Goal: Entertainment & Leisure: Consume media (video, audio)

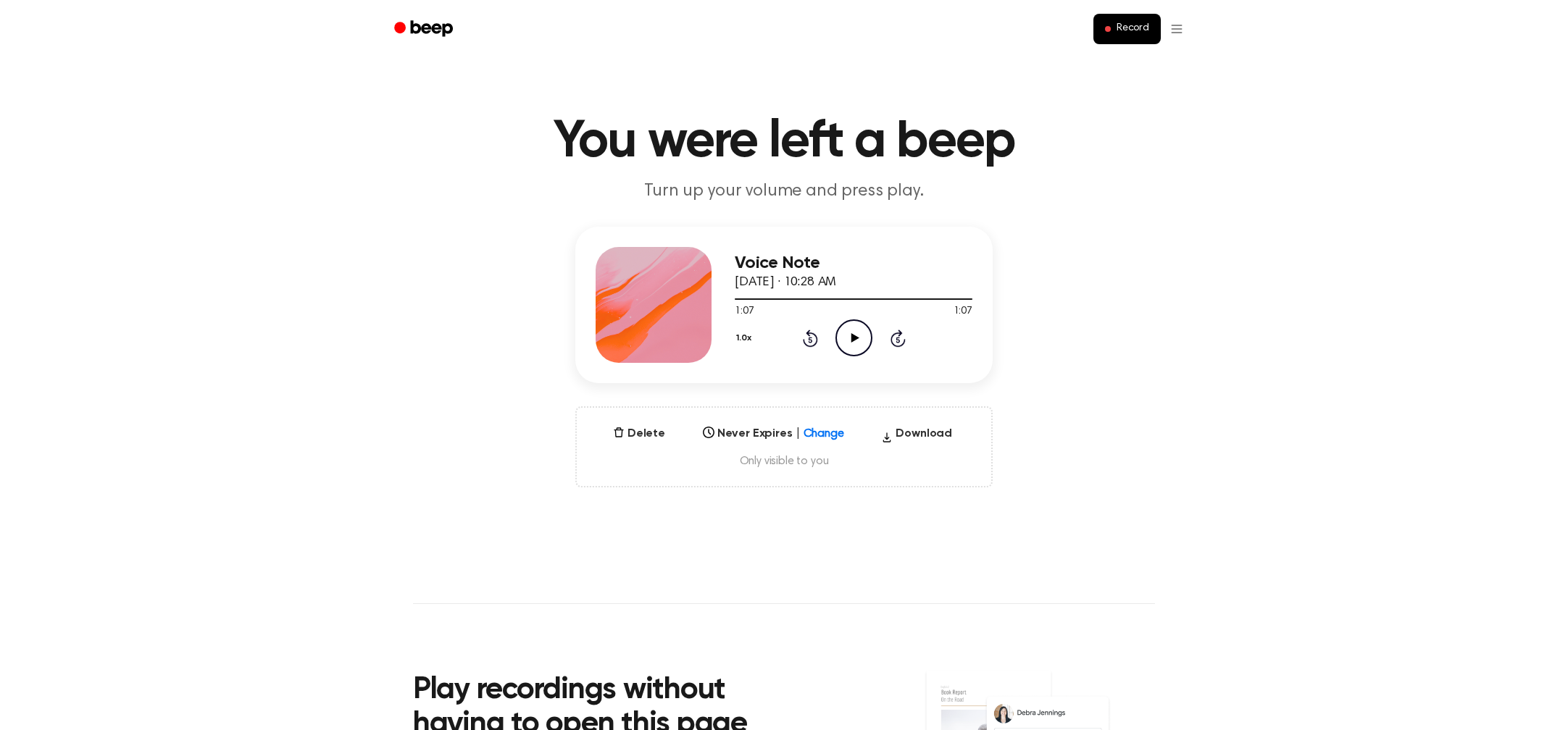
click at [848, 342] on icon "Play Audio" at bounding box center [854, 338] width 37 height 37
click at [854, 345] on icon "Play Audio" at bounding box center [854, 338] width 37 height 37
click at [848, 341] on icon "Play Audio" at bounding box center [854, 338] width 37 height 37
click at [847, 344] on icon "Pause Audio" at bounding box center [854, 338] width 37 height 37
drag, startPoint x: 794, startPoint y: 297, endPoint x: 778, endPoint y: 297, distance: 16.0
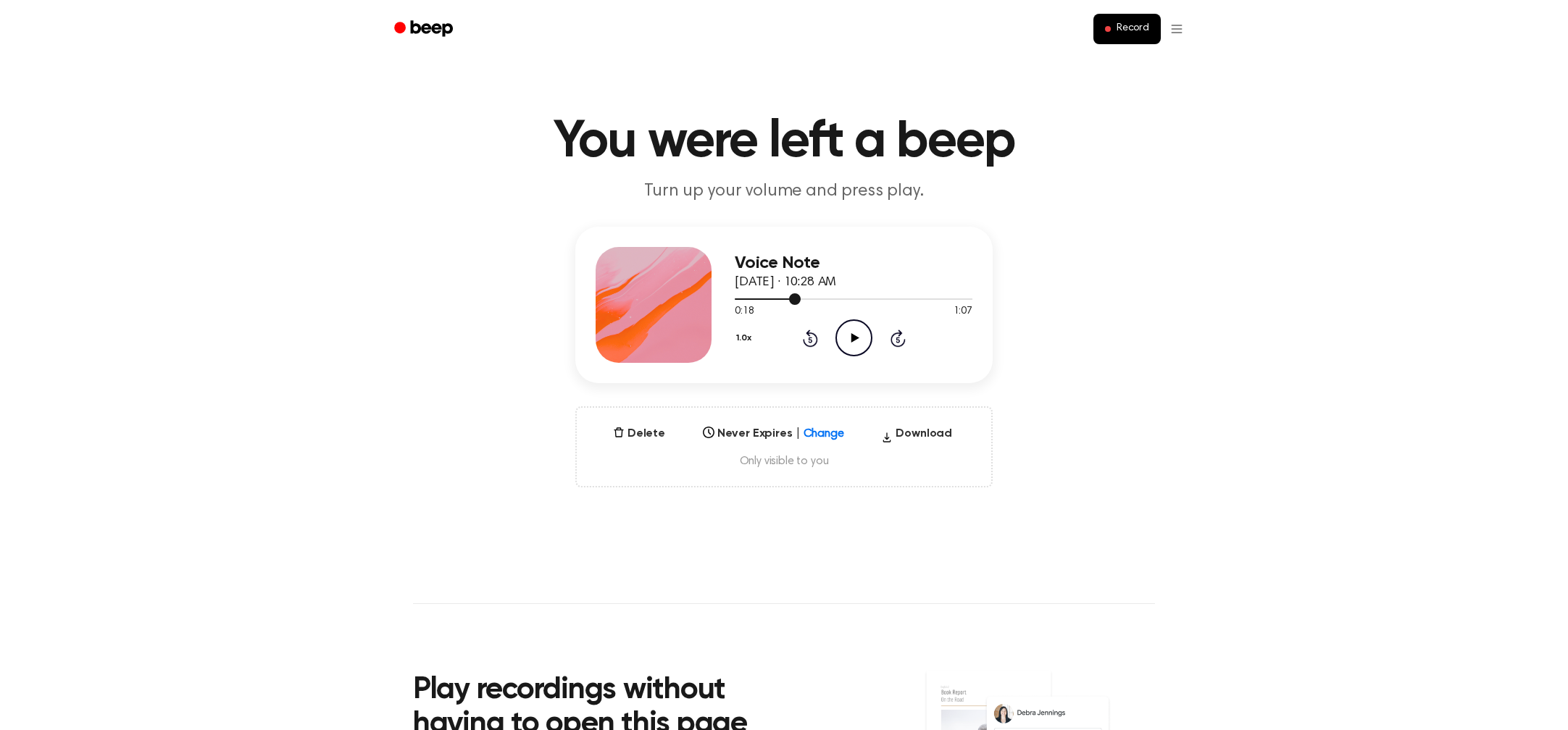
click at [778, 297] on div at bounding box center [853, 298] width 238 height 11
click at [847, 328] on icon "Play Audio" at bounding box center [854, 338] width 37 height 37
click at [848, 336] on icon "Pause Audio" at bounding box center [854, 338] width 37 height 37
click at [852, 337] on icon at bounding box center [855, 338] width 8 height 10
click at [852, 341] on icon at bounding box center [854, 338] width 6 height 10
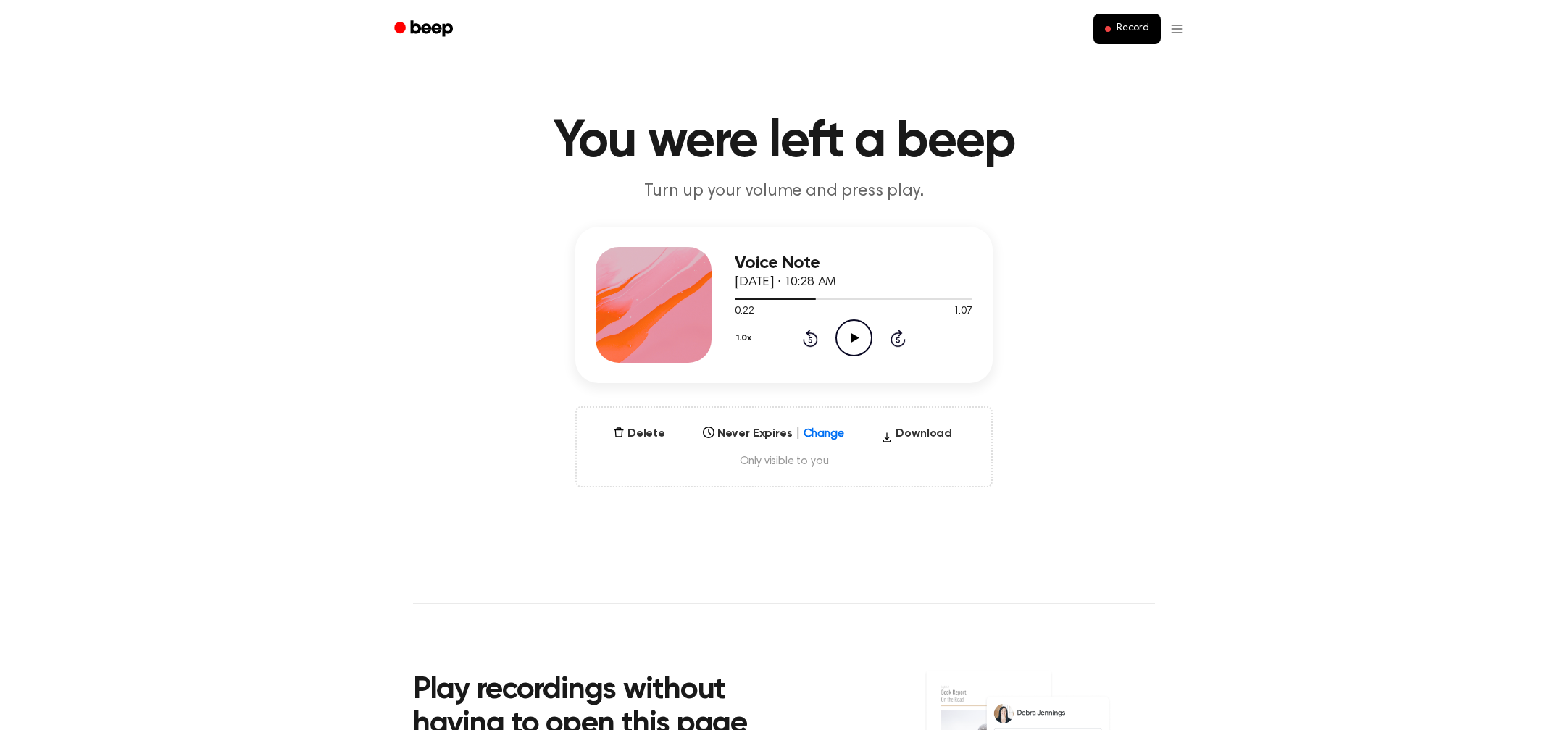
click at [849, 340] on icon "Play Audio" at bounding box center [854, 338] width 37 height 37
click at [849, 341] on icon "Pause Audio" at bounding box center [854, 338] width 37 height 37
click at [849, 341] on icon "Play Audio" at bounding box center [854, 337] width 37 height 37
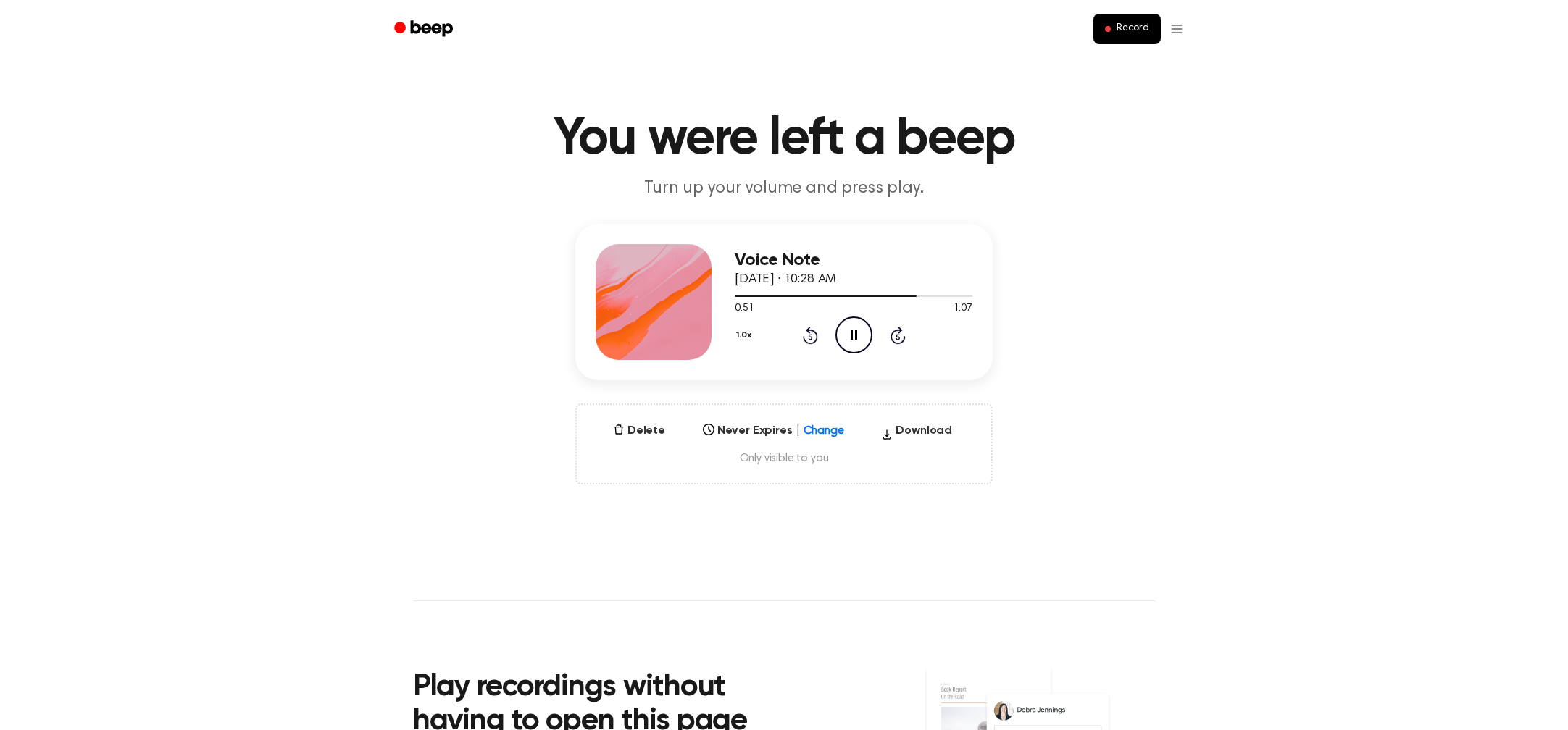
scroll to position [3, 0]
click at [849, 341] on icon "Pause Audio" at bounding box center [854, 335] width 37 height 37
click at [849, 341] on icon "Play Audio" at bounding box center [854, 335] width 37 height 37
click at [849, 341] on icon "Pause Audio" at bounding box center [854, 335] width 37 height 37
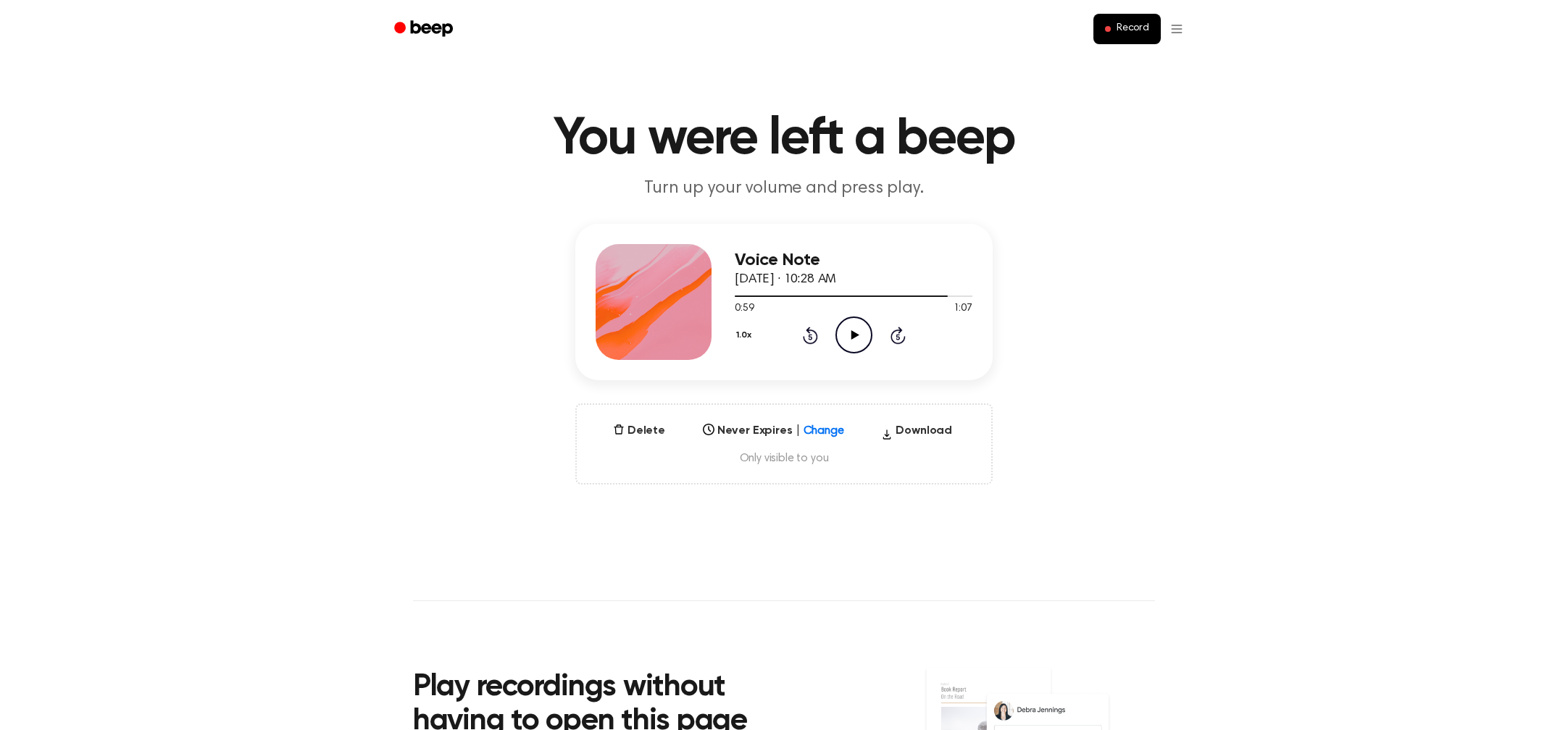
click at [846, 339] on icon "Play Audio" at bounding box center [854, 335] width 37 height 37
click at [846, 339] on icon "Pause Audio" at bounding box center [854, 335] width 37 height 37
click at [846, 339] on icon "Play Audio" at bounding box center [854, 335] width 37 height 37
click at [846, 340] on icon "Play Audio" at bounding box center [854, 335] width 37 height 37
click at [845, 339] on icon "Play Audio" at bounding box center [854, 335] width 37 height 37
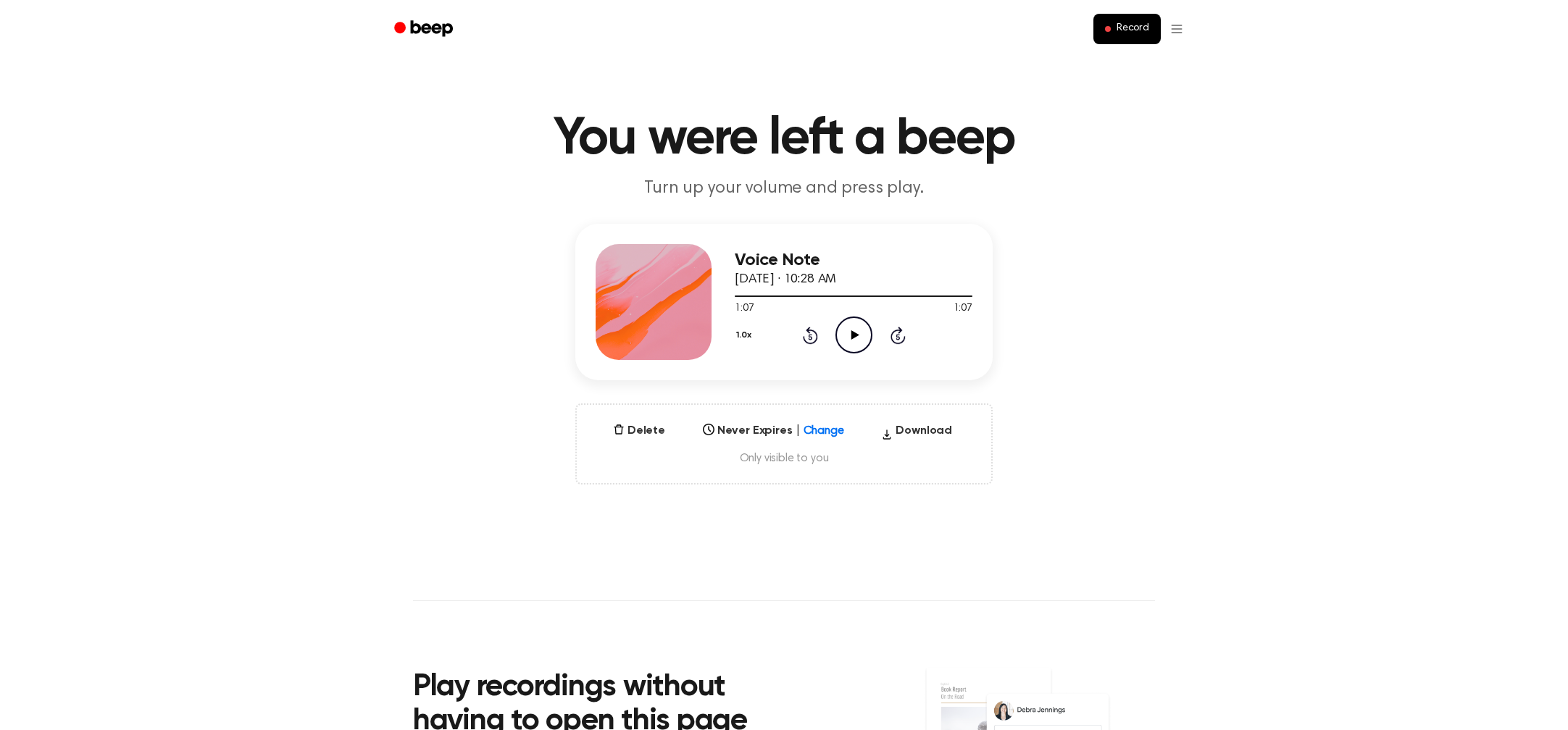
click at [844, 329] on icon "Play Audio" at bounding box center [854, 335] width 37 height 37
click at [851, 336] on icon "Play Audio" at bounding box center [854, 335] width 37 height 37
click at [856, 335] on icon at bounding box center [855, 335] width 8 height 10
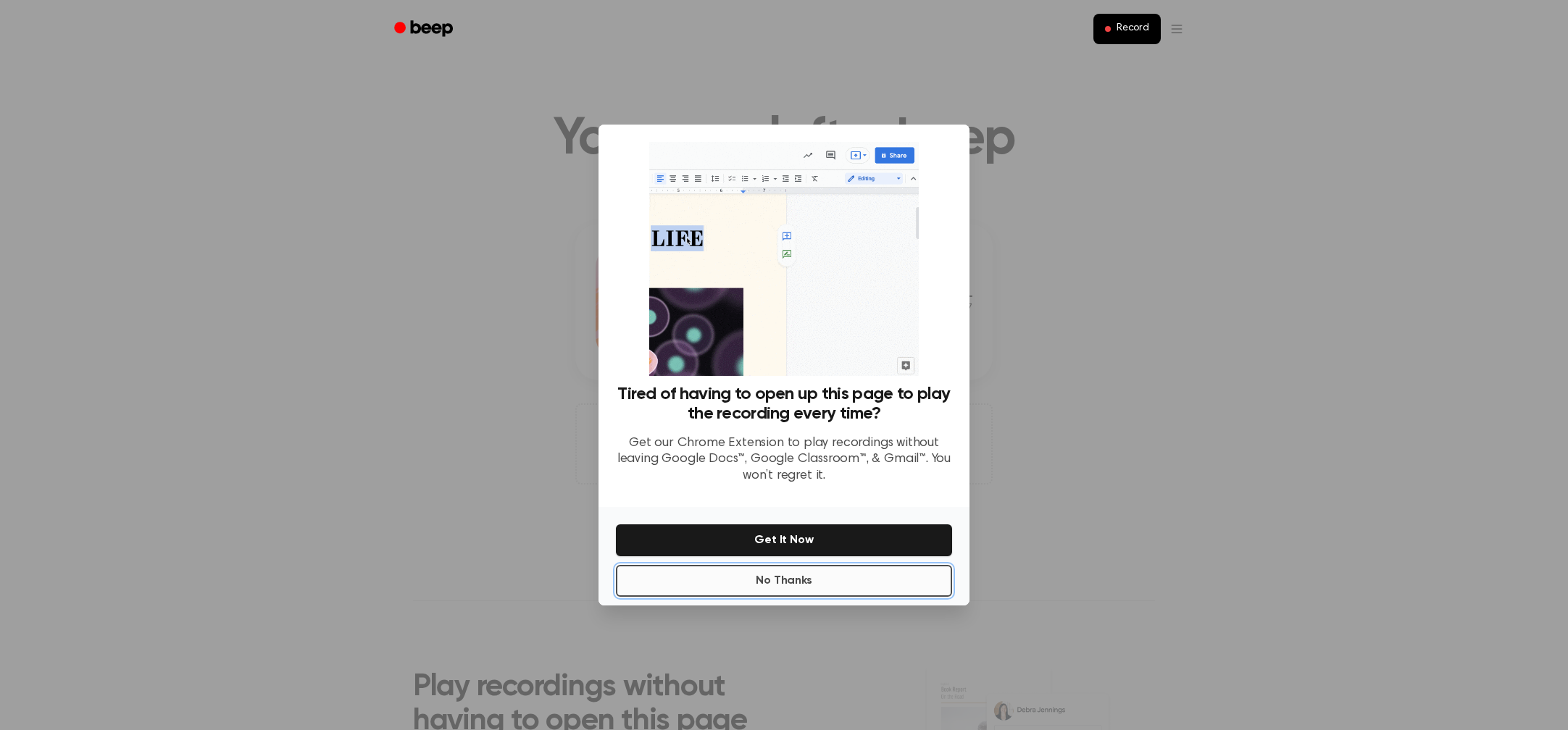
click at [851, 588] on button "No Thanks" at bounding box center [784, 580] width 336 height 32
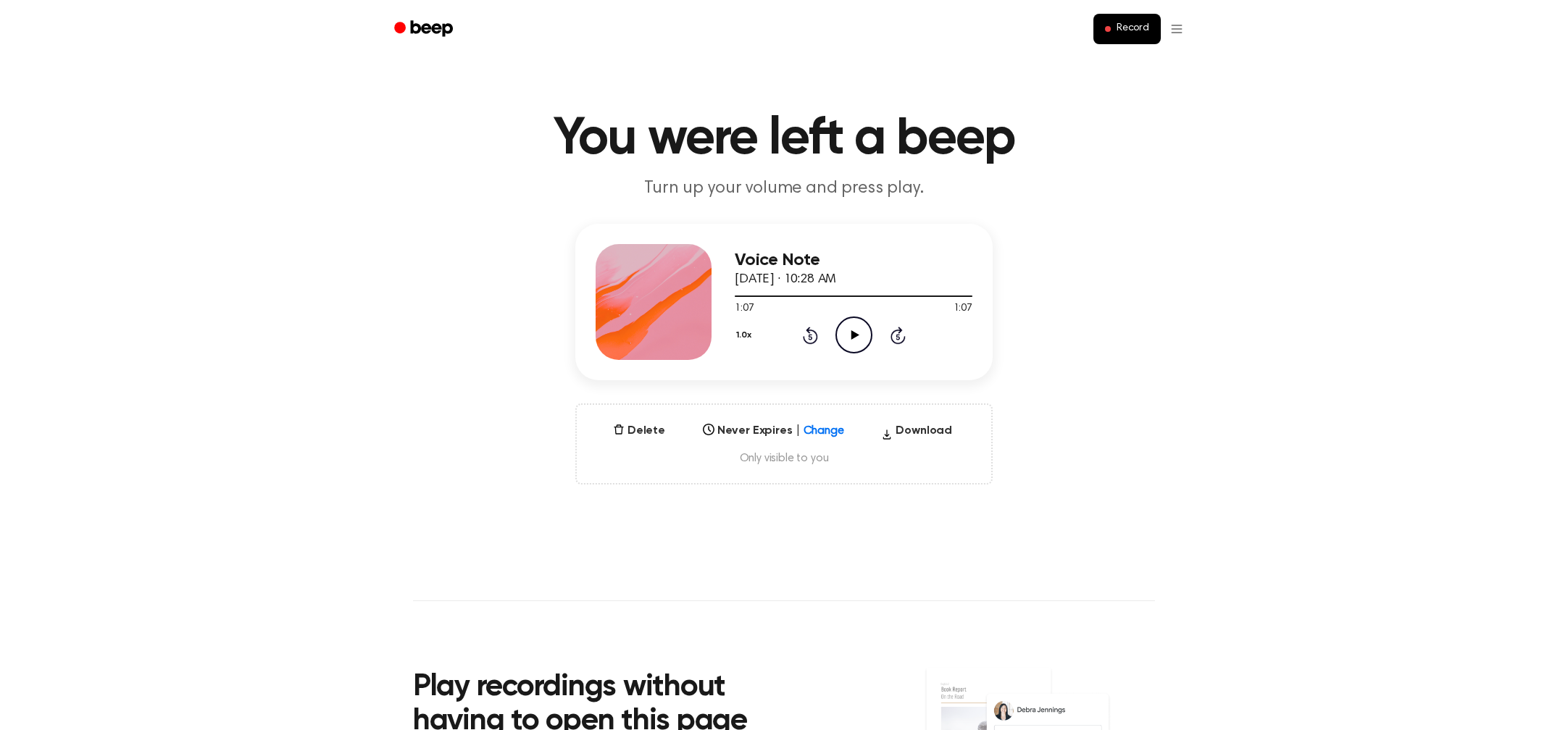
click at [843, 337] on icon "Play Audio" at bounding box center [854, 335] width 37 height 37
click at [839, 335] on icon "Pause Audio" at bounding box center [854, 335] width 37 height 37
click at [844, 335] on icon "Play Audio" at bounding box center [854, 335] width 37 height 37
click at [847, 335] on icon "Pause Audio" at bounding box center [854, 335] width 37 height 37
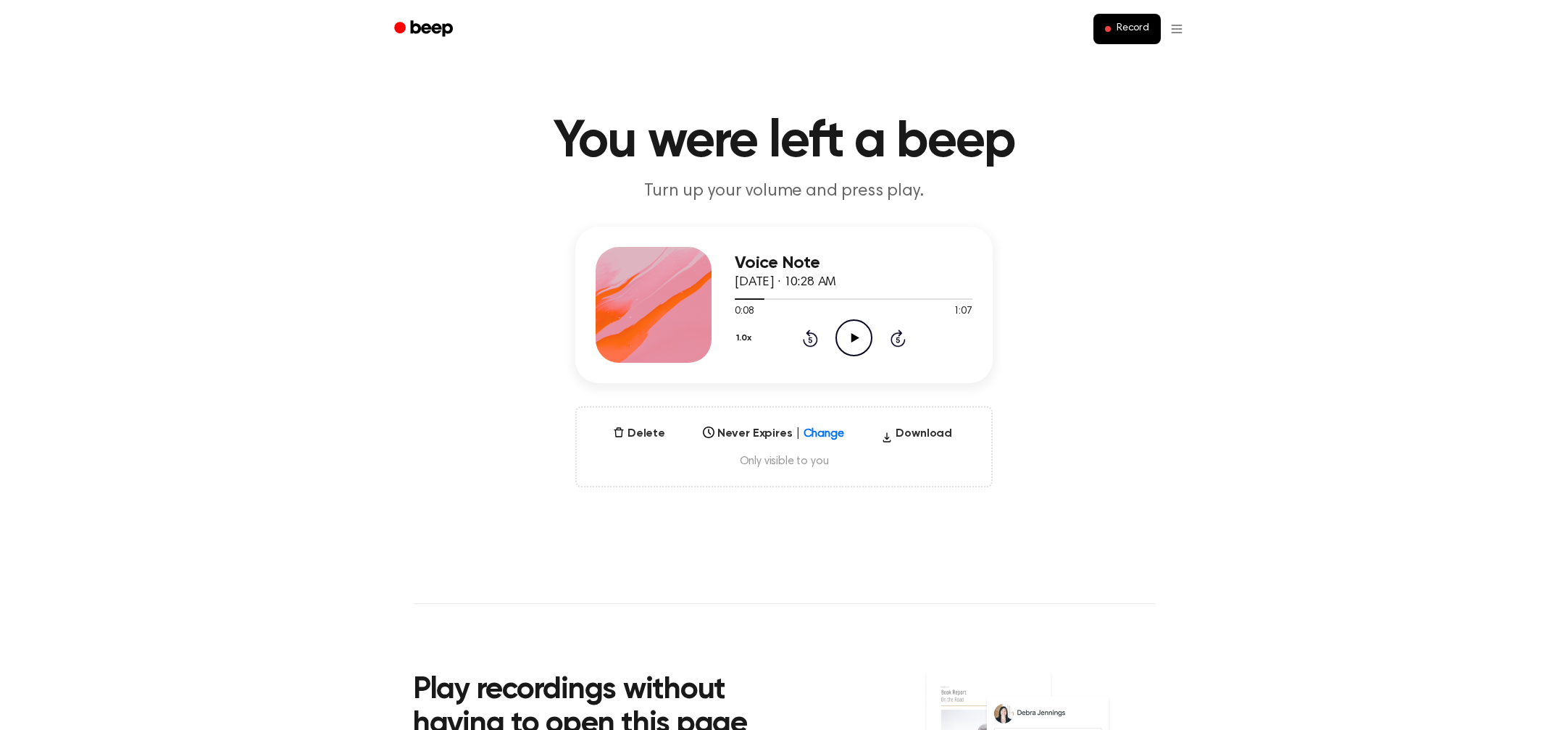
click at [843, 335] on icon "Play Audio" at bounding box center [854, 338] width 37 height 37
click at [843, 335] on icon "Pause Audio" at bounding box center [854, 338] width 37 height 37
click at [843, 335] on icon "Play Audio" at bounding box center [854, 338] width 37 height 37
click at [843, 335] on icon "Pause Audio" at bounding box center [854, 338] width 37 height 37
click at [843, 335] on icon "Play Audio" at bounding box center [854, 338] width 37 height 37
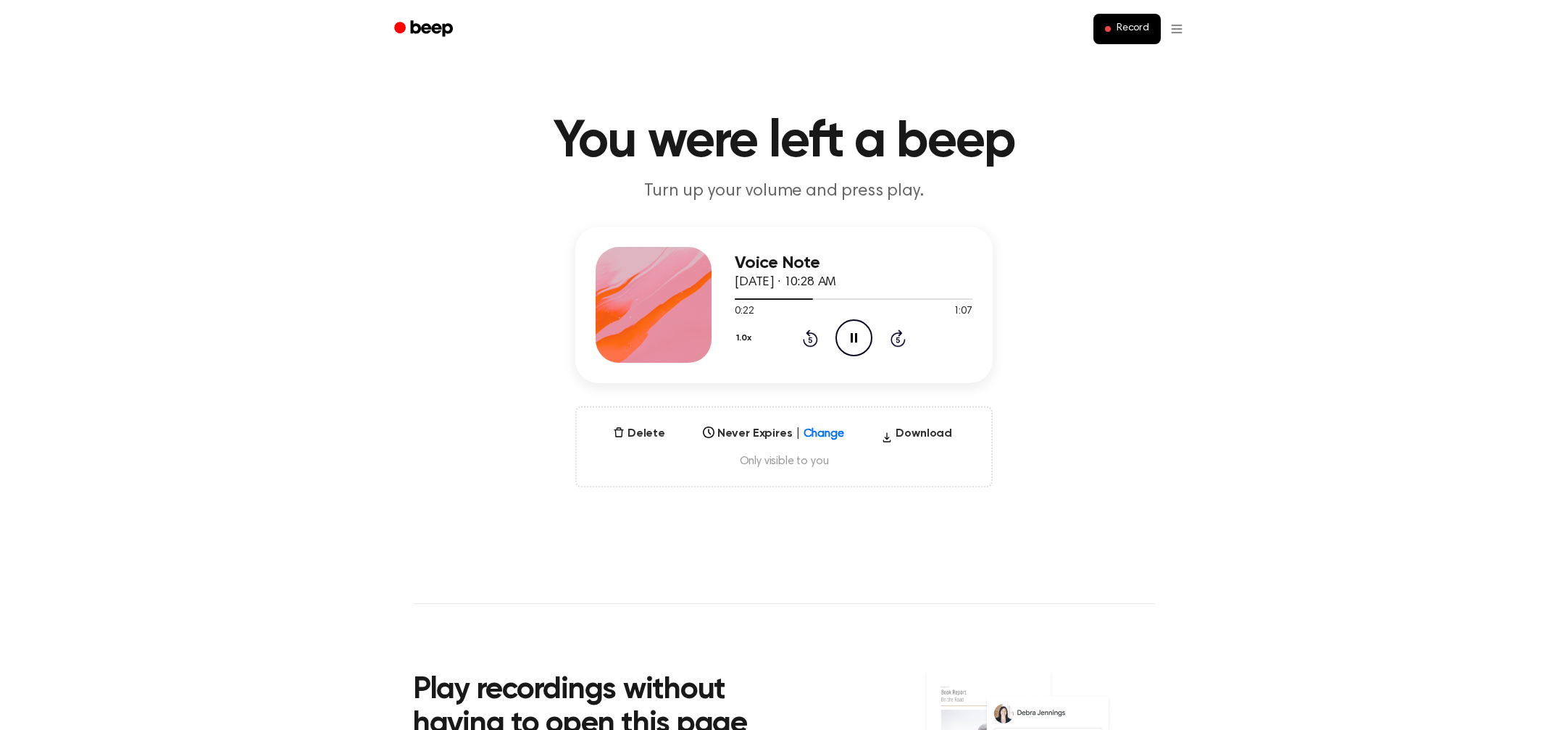
click at [843, 335] on icon "Pause Audio" at bounding box center [854, 338] width 37 height 37
click at [843, 335] on icon "Play Audio" at bounding box center [854, 338] width 37 height 37
click at [843, 335] on icon "Pause Audio" at bounding box center [854, 338] width 37 height 37
click at [843, 335] on icon "Play Audio" at bounding box center [854, 338] width 37 height 37
click at [843, 335] on icon "Pause Audio" at bounding box center [854, 338] width 37 height 37
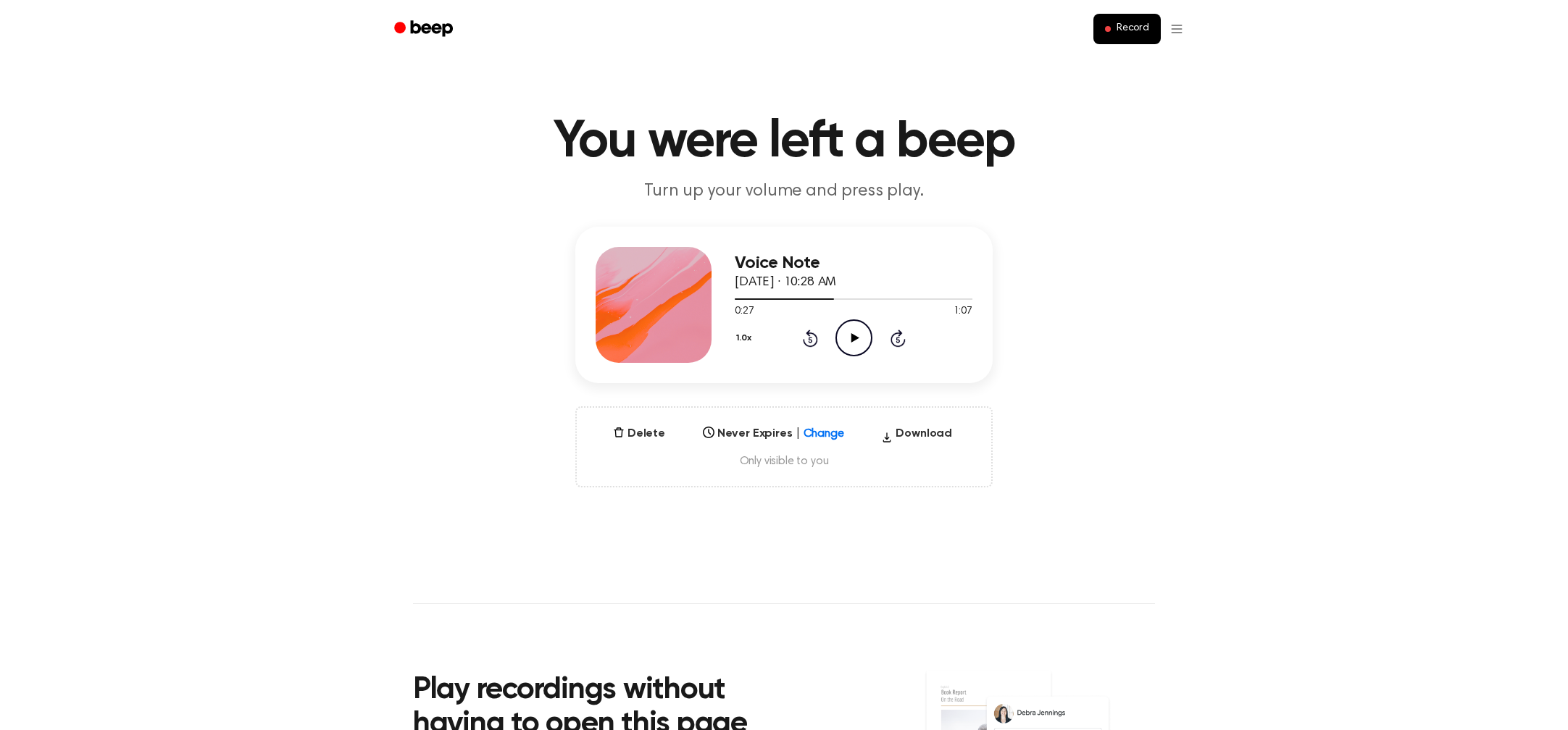
click at [843, 336] on icon "Play Audio" at bounding box center [854, 338] width 37 height 37
click at [843, 336] on icon "Pause Audio" at bounding box center [854, 338] width 37 height 37
drag, startPoint x: 843, startPoint y: 302, endPoint x: 824, endPoint y: 301, distance: 19.0
click at [824, 301] on div at bounding box center [853, 298] width 238 height 11
click at [848, 331] on icon "Play Audio" at bounding box center [854, 338] width 37 height 37
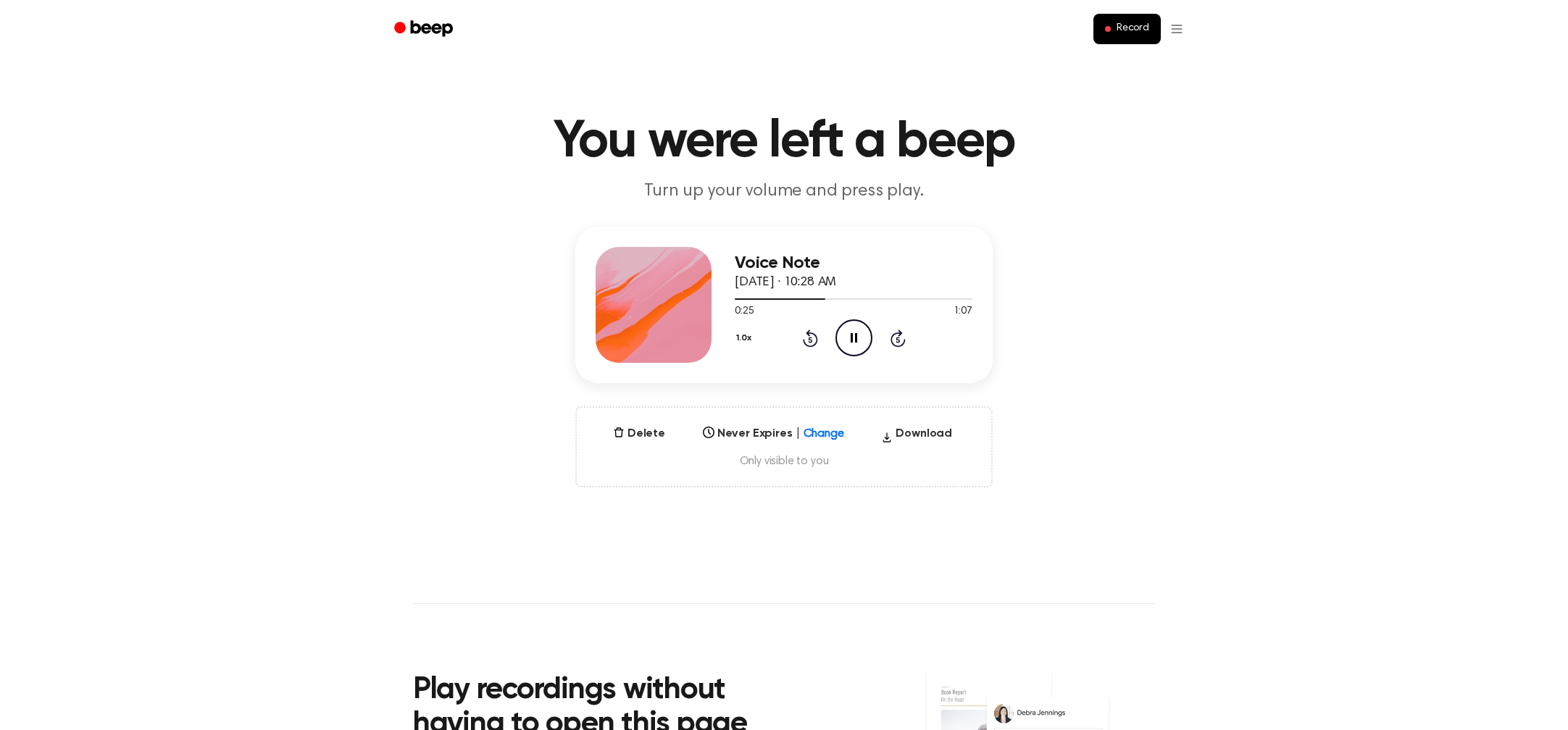
drag, startPoint x: 852, startPoint y: 335, endPoint x: 1416, endPoint y: 399, distance: 567.6
click at [867, 336] on icon "Pause Audio" at bounding box center [854, 338] width 37 height 37
drag, startPoint x: 821, startPoint y: 298, endPoint x: 741, endPoint y: 300, distance: 80.0
click at [734, 300] on div at bounding box center [853, 298] width 238 height 11
click at [856, 335] on icon "Play Audio" at bounding box center [854, 338] width 37 height 37
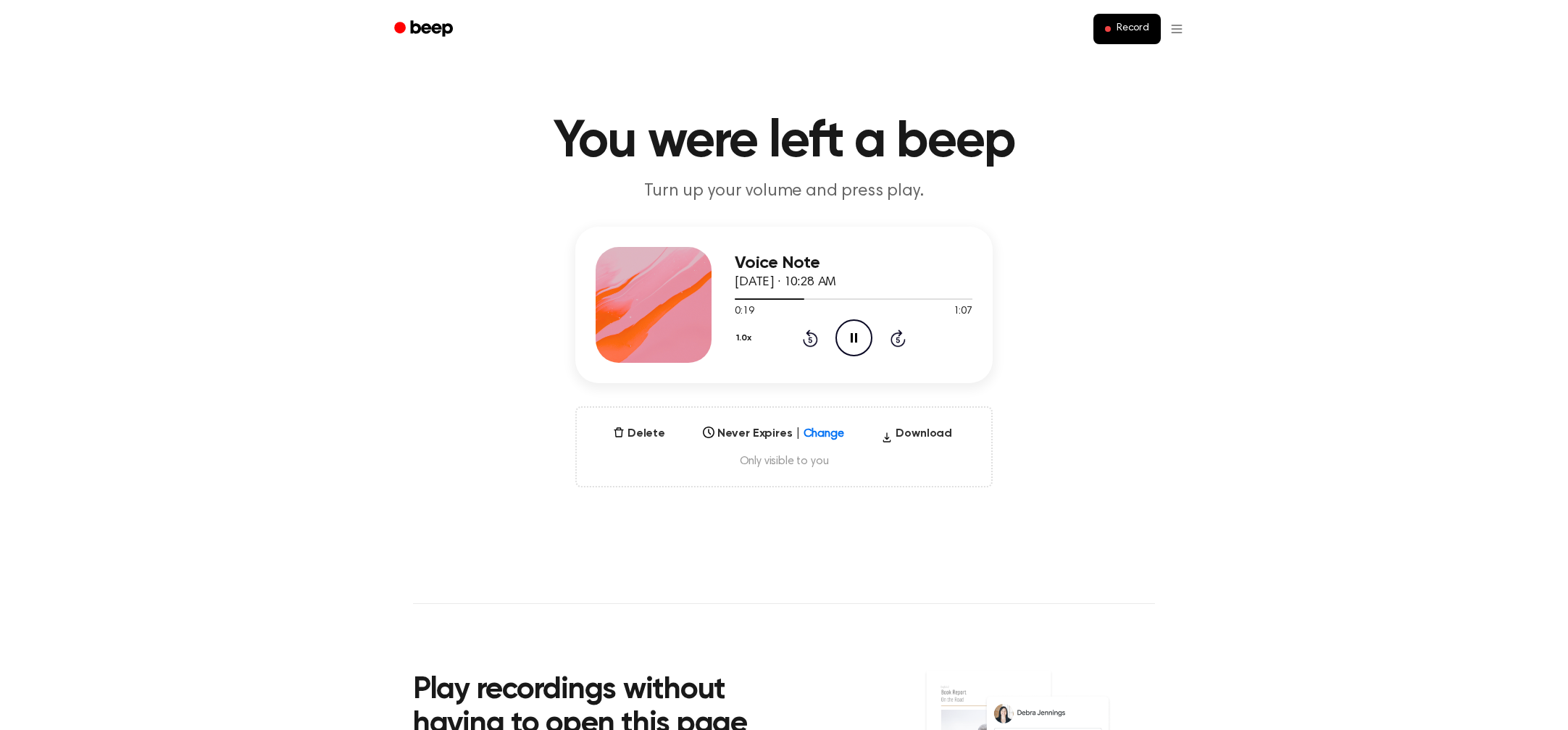
click at [864, 336] on icon "Pause Audio" at bounding box center [854, 338] width 37 height 37
click at [853, 331] on icon "Play Audio" at bounding box center [854, 338] width 37 height 37
click at [860, 334] on icon "Pause Audio" at bounding box center [854, 338] width 37 height 37
click at [859, 335] on icon "Play Audio" at bounding box center [854, 338] width 37 height 37
click at [858, 335] on icon "Pause Audio" at bounding box center [854, 338] width 37 height 37
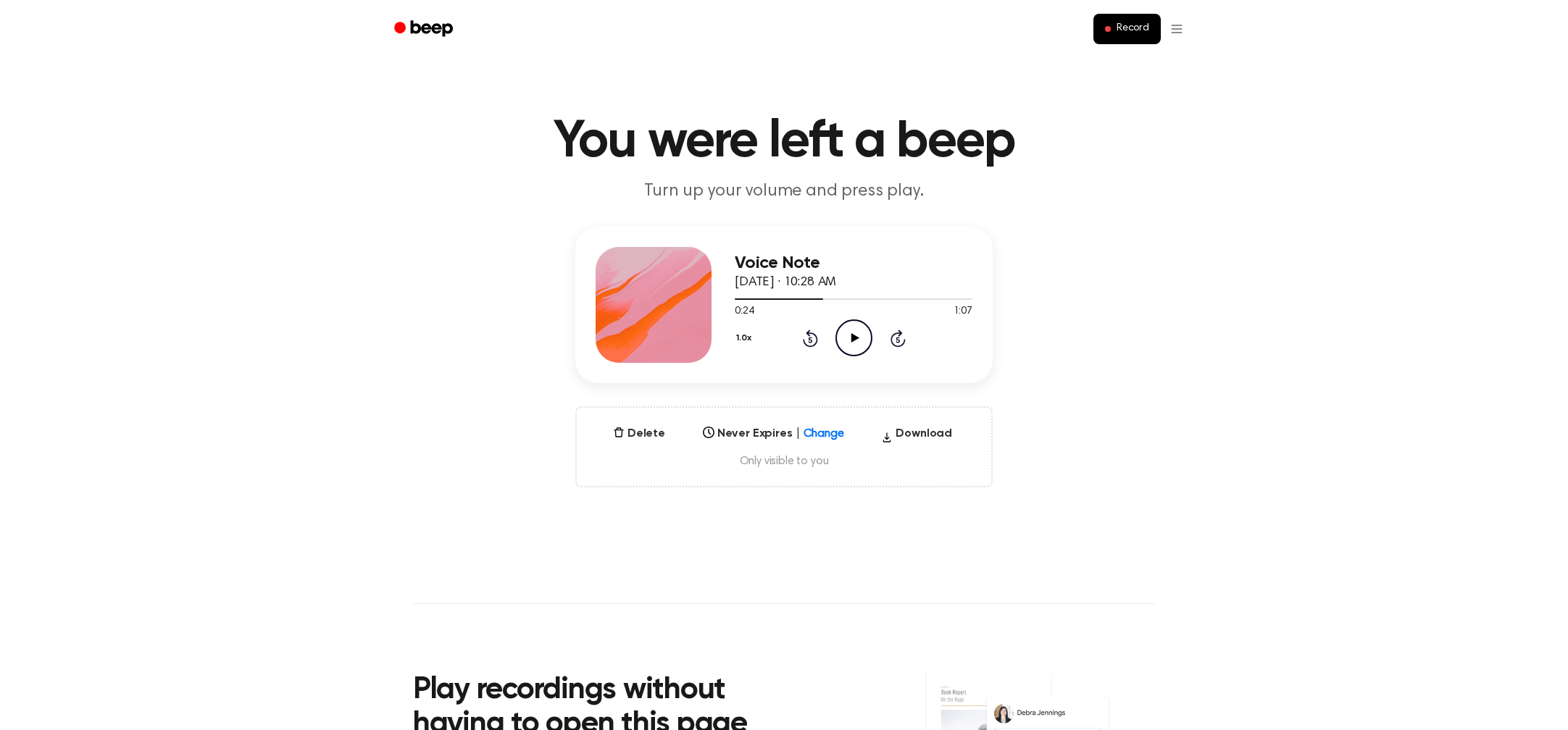
click at [852, 335] on icon at bounding box center [855, 338] width 8 height 10
click at [852, 335] on icon "Pause Audio" at bounding box center [854, 338] width 37 height 37
click at [852, 335] on icon at bounding box center [855, 338] width 8 height 10
click at [852, 335] on icon "Pause Audio" at bounding box center [854, 338] width 37 height 37
click at [852, 335] on icon at bounding box center [855, 338] width 8 height 10
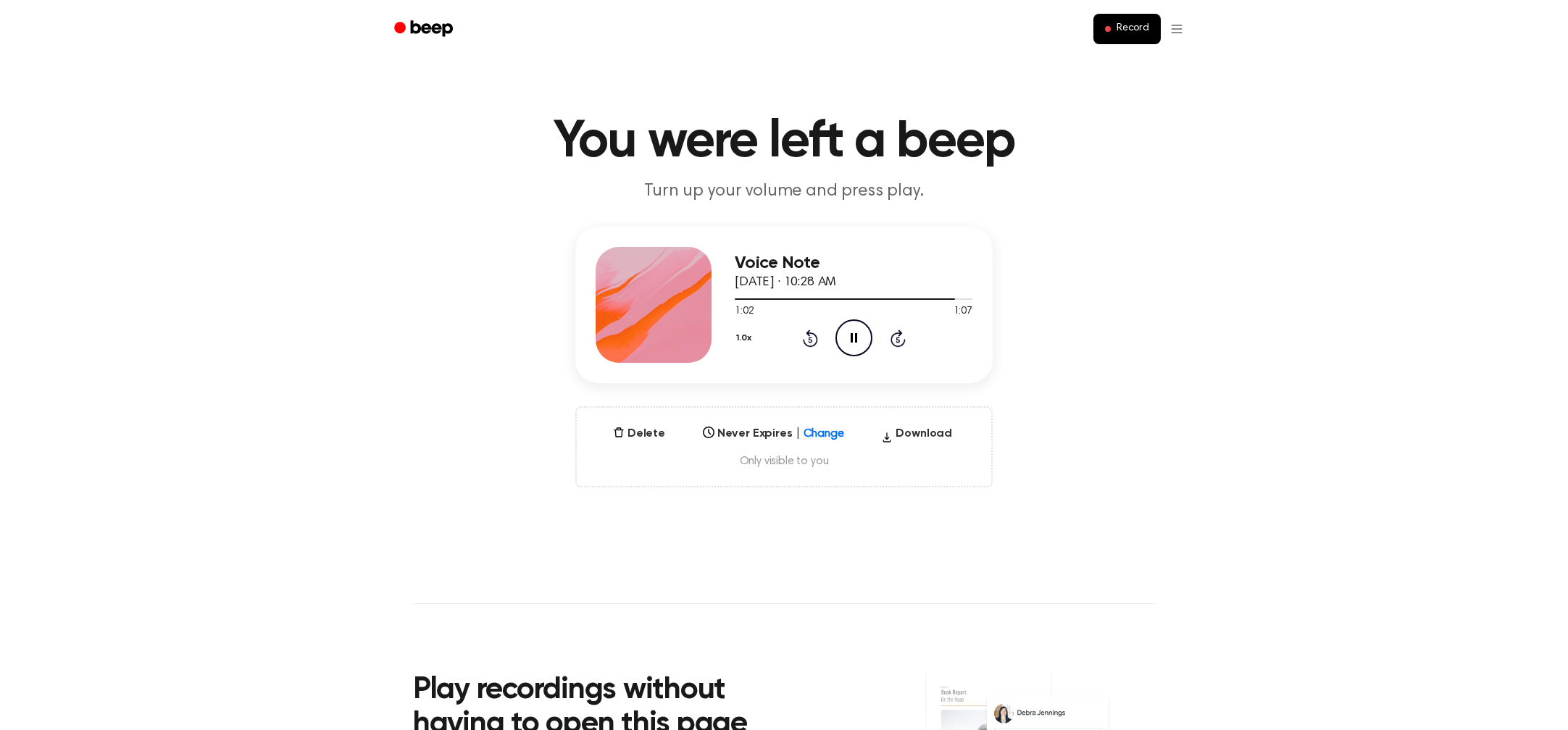
click at [852, 335] on icon at bounding box center [854, 338] width 6 height 10
click at [852, 336] on icon at bounding box center [855, 338] width 8 height 10
click at [960, 299] on div at bounding box center [853, 299] width 238 height 2
drag, startPoint x: 953, startPoint y: 298, endPoint x: 977, endPoint y: 297, distance: 24.0
click at [977, 297] on div "Voice Note [DATE] · 10:28 AM 1:02 1:07 Your browser does not support the [objec…" at bounding box center [784, 304] width 417 height 156
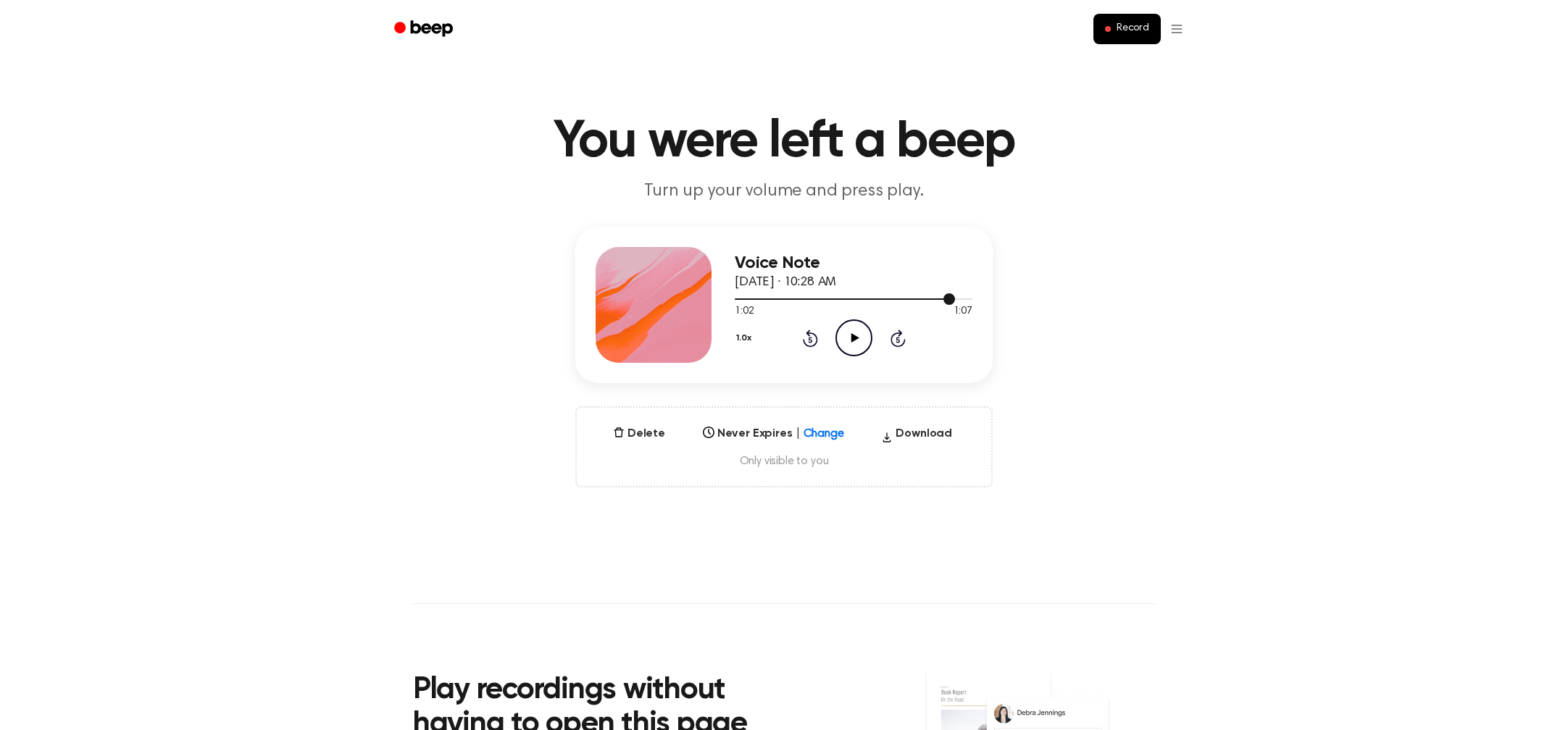
click at [969, 300] on div at bounding box center [853, 298] width 238 height 11
drag, startPoint x: 862, startPoint y: 330, endPoint x: 881, endPoint y: 326, distance: 19.4
click at [864, 330] on icon "Play Audio" at bounding box center [854, 338] width 37 height 37
drag, startPoint x: 963, startPoint y: 302, endPoint x: 722, endPoint y: 304, distance: 241.0
click at [721, 305] on div "Voice Note [DATE] · 10:28 AM 1:05 1:07 Your browser does not support the [objec…" at bounding box center [784, 304] width 417 height 156
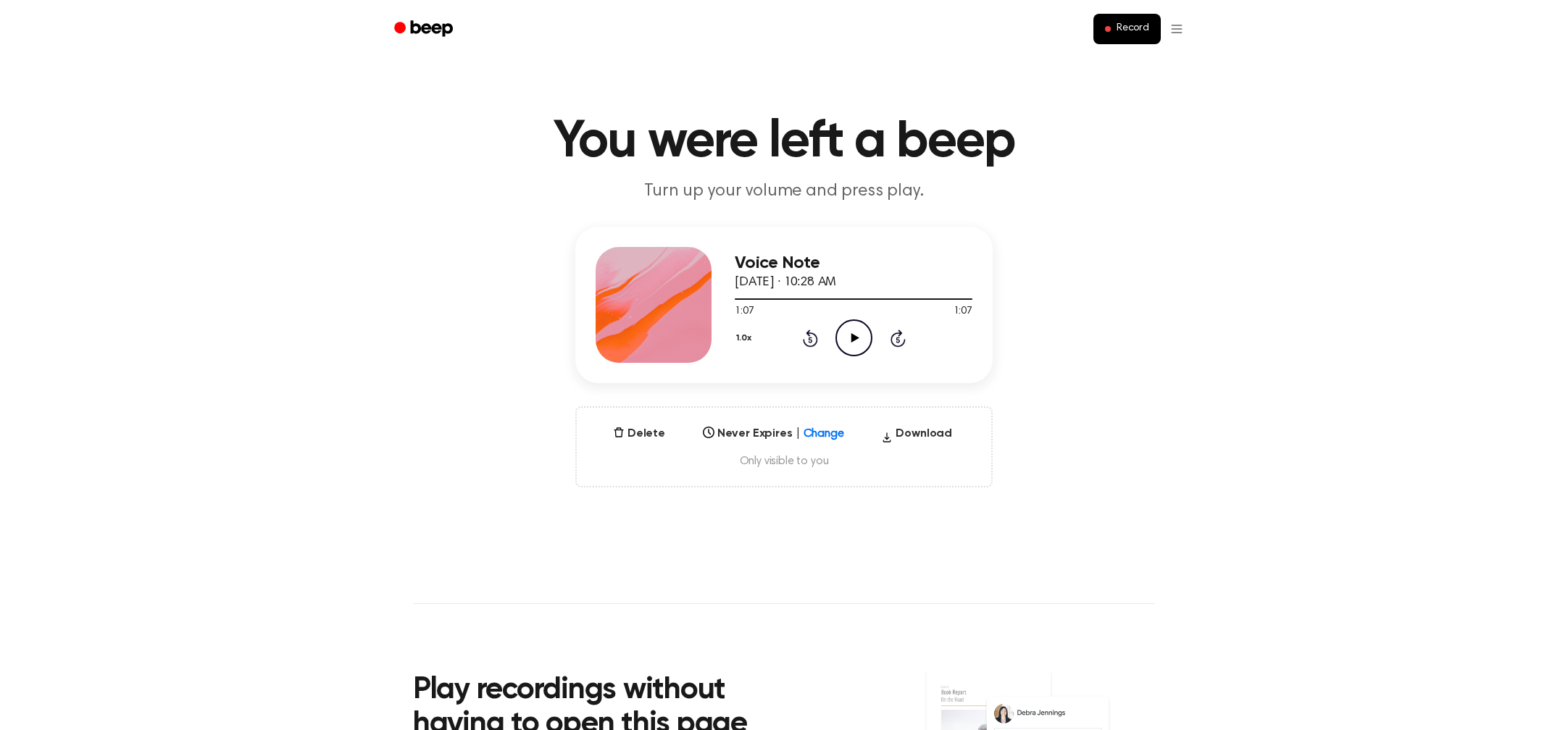
click at [852, 334] on icon at bounding box center [855, 338] width 8 height 10
click at [849, 340] on icon "Pause Audio" at bounding box center [854, 338] width 37 height 37
click at [847, 340] on icon "Play Audio" at bounding box center [854, 338] width 37 height 37
click at [847, 340] on icon "Pause Audio" at bounding box center [854, 338] width 37 height 37
drag, startPoint x: 861, startPoint y: 302, endPoint x: 738, endPoint y: 298, distance: 123.1
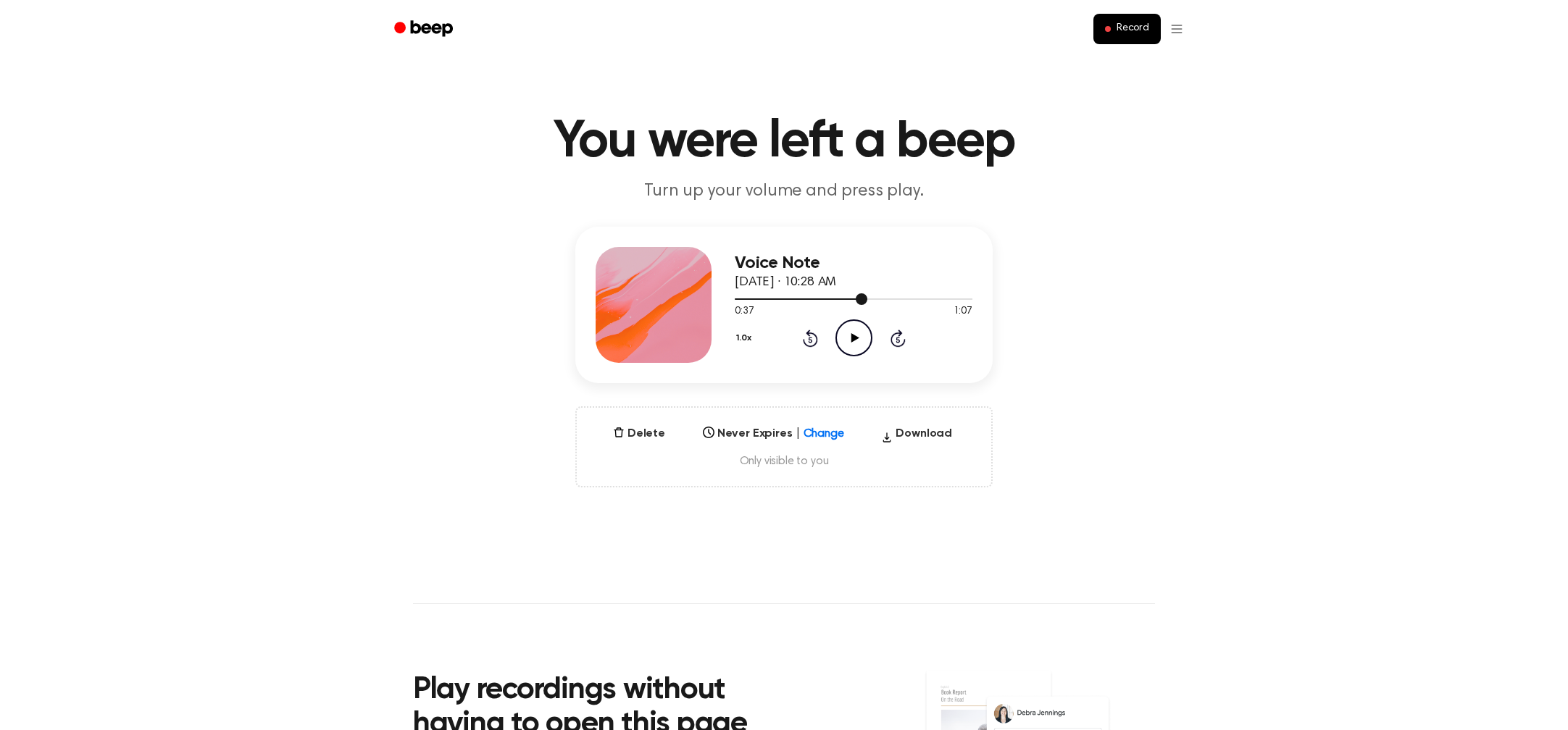
click at [733, 298] on div "Voice Note [DATE] · 10:28 AM 0:37 1:07 Your browser does not support the [objec…" at bounding box center [784, 304] width 417 height 156
drag, startPoint x: 859, startPoint y: 299, endPoint x: 734, endPoint y: 296, distance: 125.0
click at [718, 295] on div "Voice Note [DATE] · 10:28 AM 0:37 1:07 Your browser does not support the [objec…" at bounding box center [784, 304] width 417 height 156
click at [740, 299] on div at bounding box center [801, 299] width 133 height 2
click at [847, 336] on icon "Play Audio" at bounding box center [854, 338] width 37 height 37
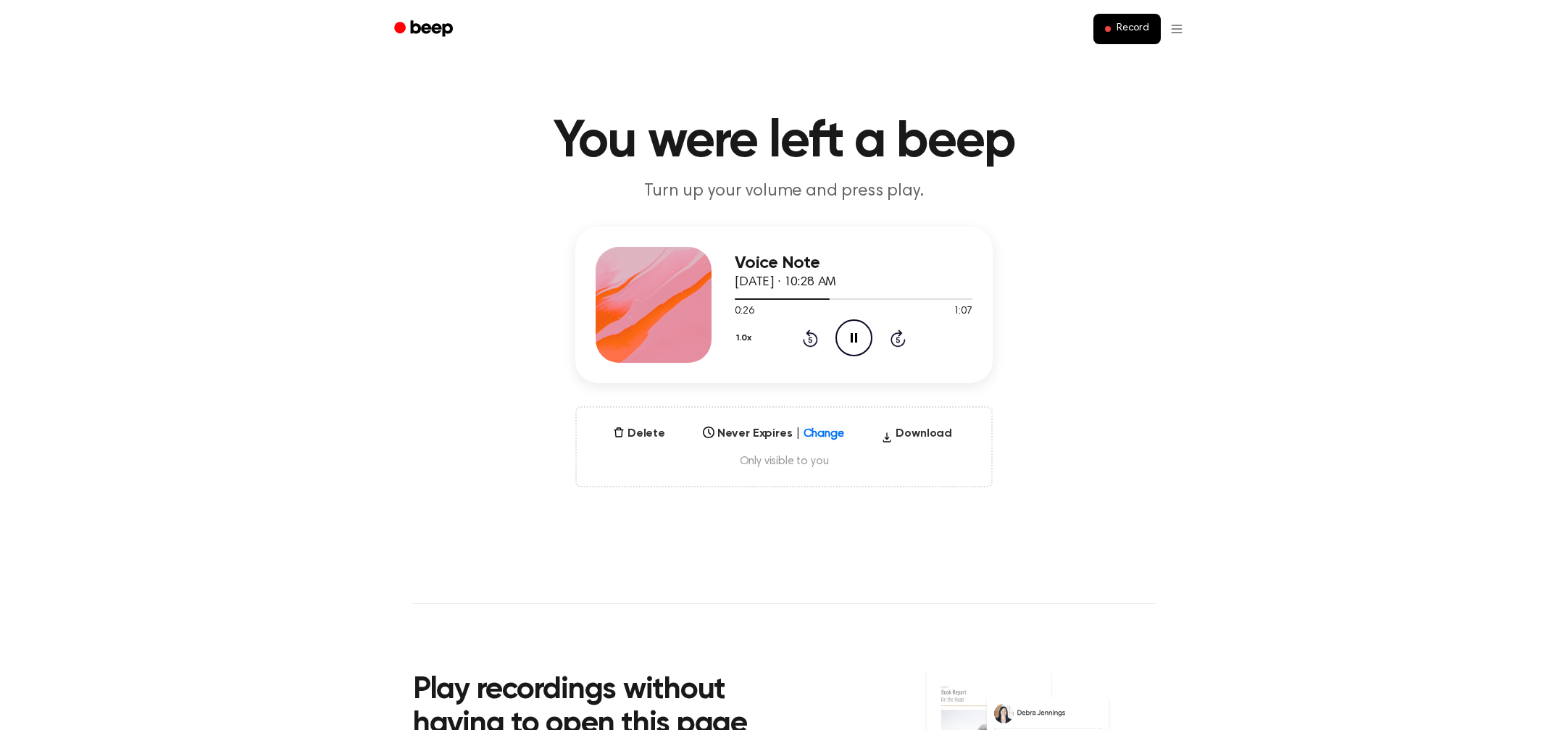
click at [847, 337] on icon "Pause Audio" at bounding box center [854, 338] width 37 height 37
click at [856, 339] on icon at bounding box center [855, 338] width 8 height 10
click at [857, 335] on icon "Play Audio" at bounding box center [854, 338] width 37 height 37
click at [852, 337] on icon at bounding box center [855, 338] width 8 height 10
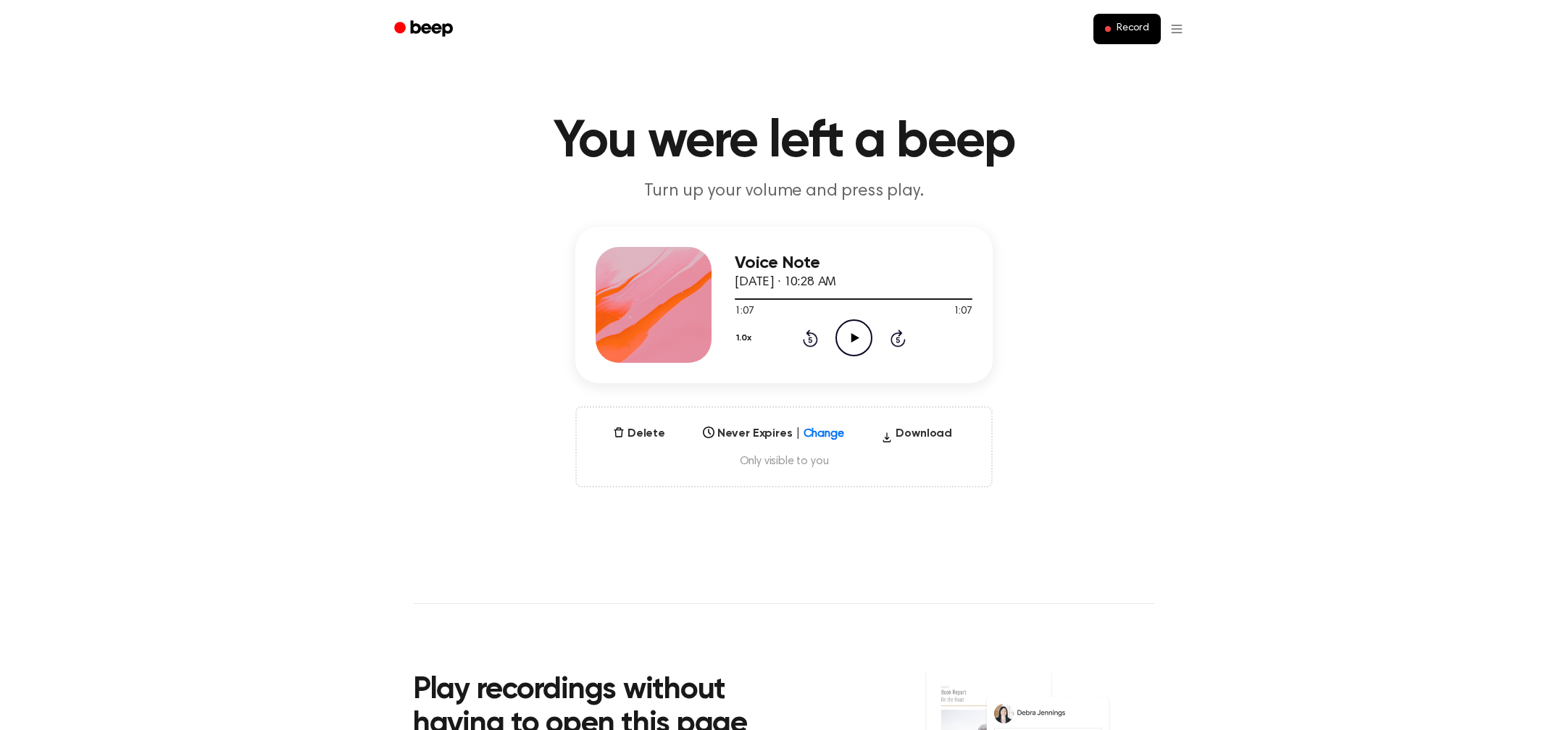
click at [853, 341] on icon "Play Audio" at bounding box center [854, 338] width 37 height 37
click at [855, 340] on icon "Play Audio" at bounding box center [854, 338] width 37 height 37
click at [855, 340] on icon at bounding box center [854, 338] width 6 height 10
click at [859, 335] on icon "Play Audio" at bounding box center [854, 338] width 37 height 37
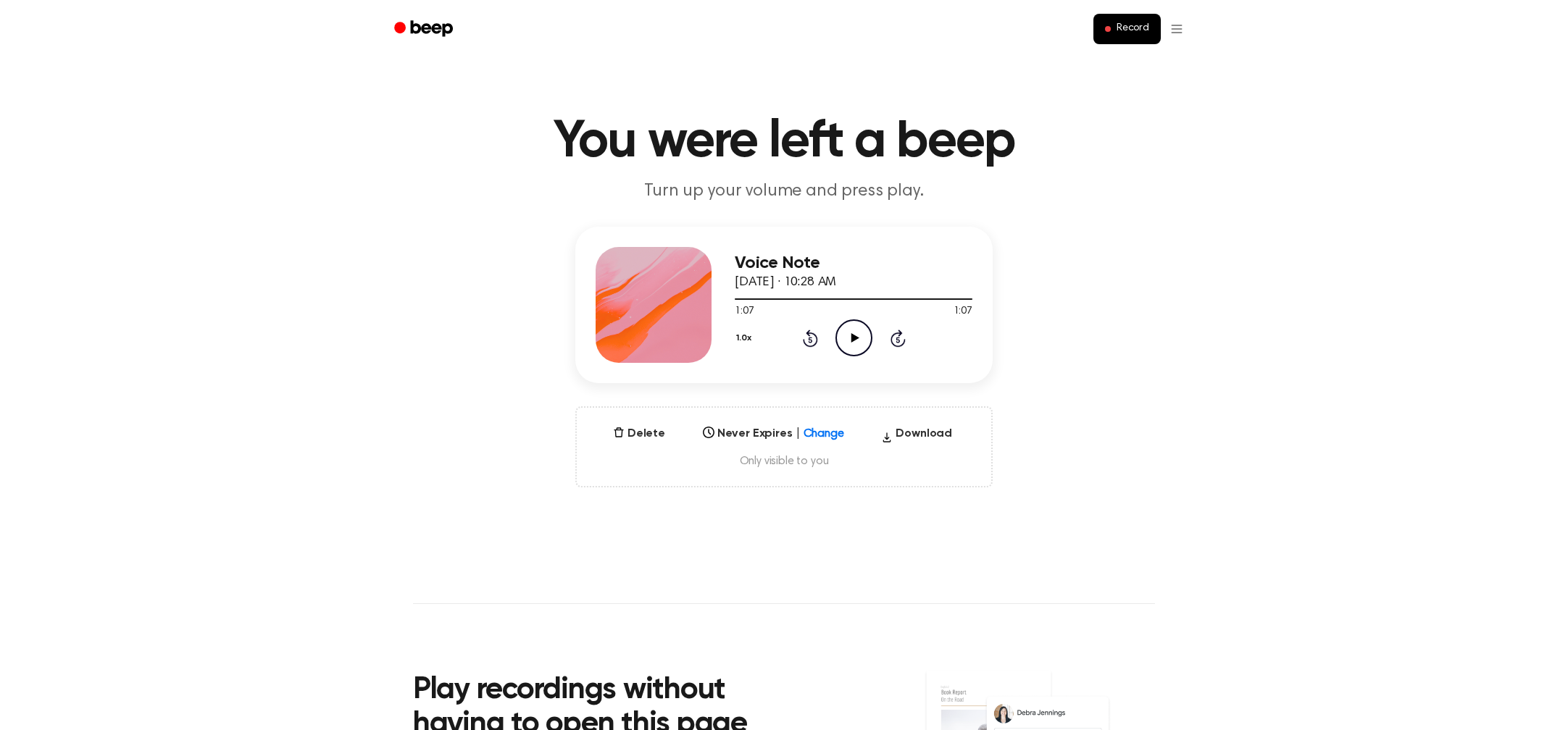
click at [859, 335] on icon "Play Audio" at bounding box center [854, 338] width 37 height 37
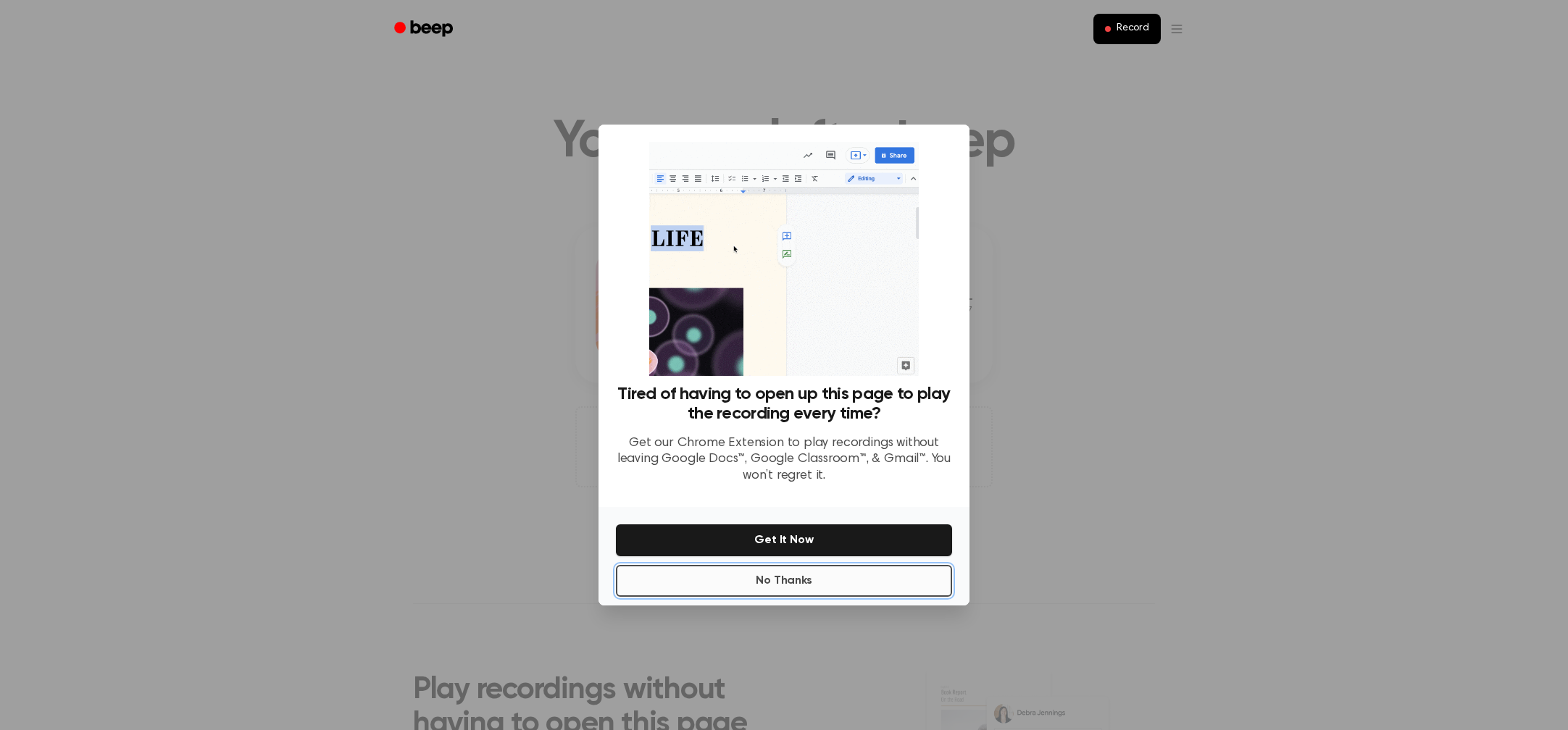
click at [916, 576] on button "No Thanks" at bounding box center [784, 580] width 336 height 32
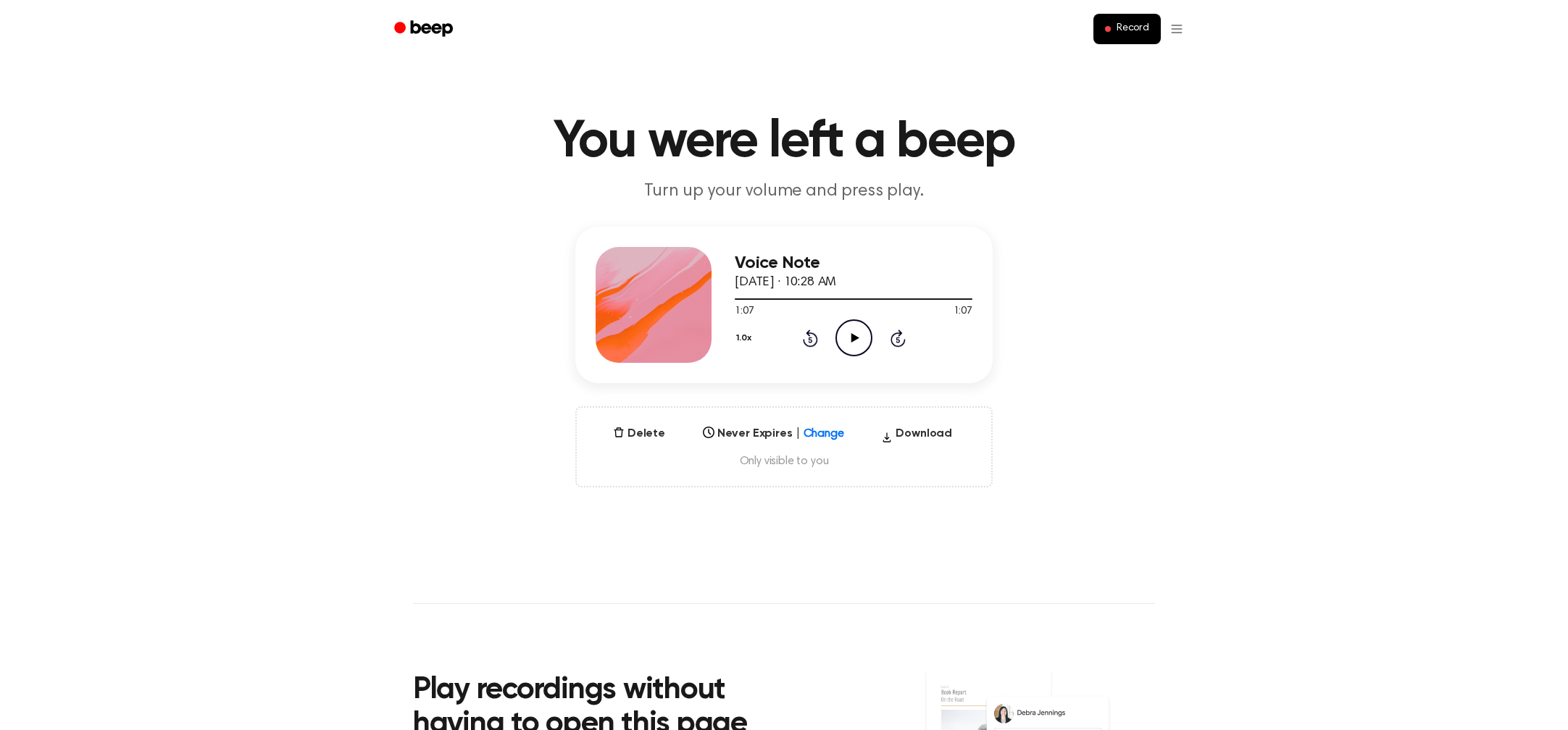
click at [853, 342] on icon "Play Audio" at bounding box center [854, 338] width 37 height 37
click at [852, 343] on icon "Play Audio" at bounding box center [854, 338] width 37 height 37
click at [852, 344] on icon "Play Audio" at bounding box center [854, 338] width 37 height 37
click at [852, 344] on icon "Pause Audio" at bounding box center [854, 338] width 37 height 37
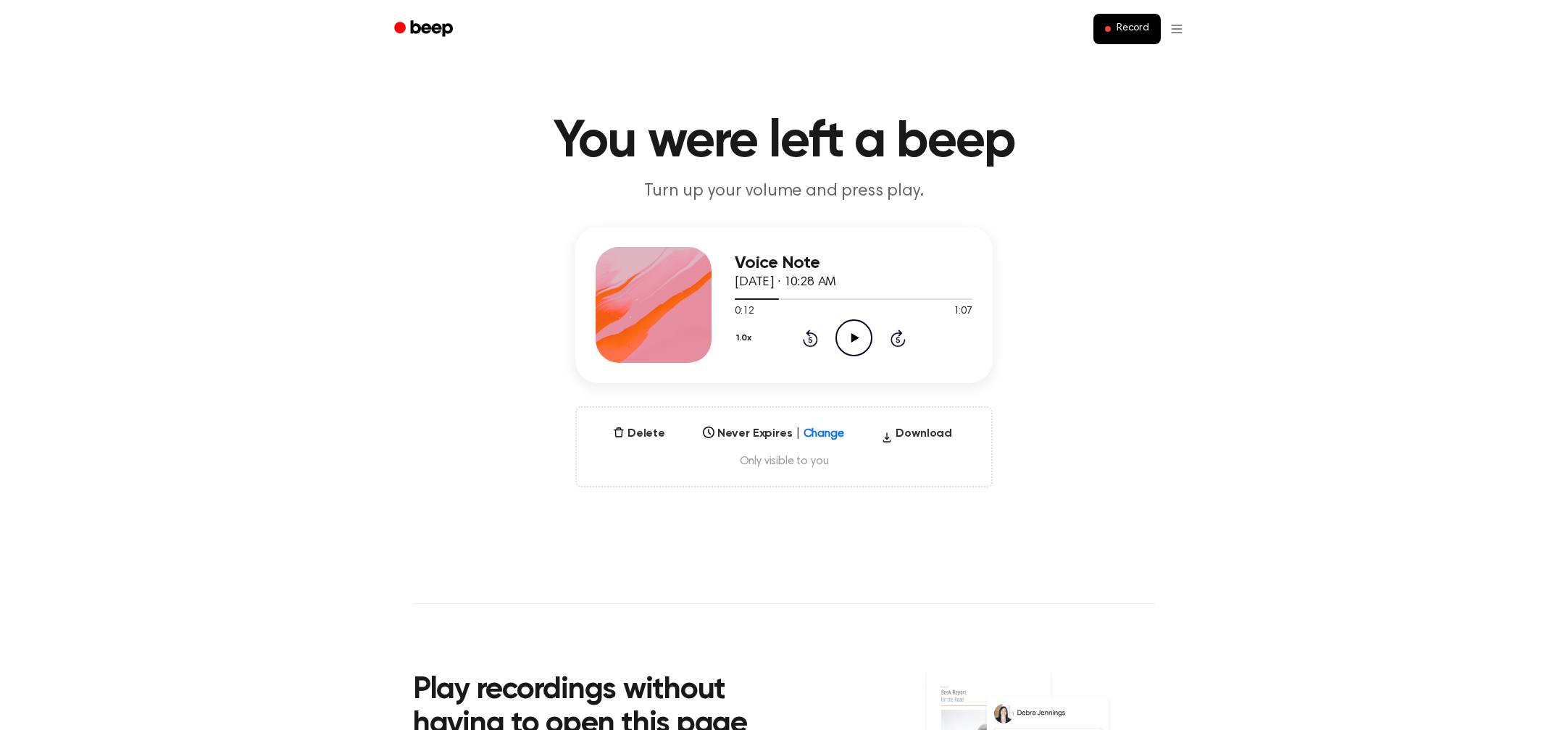
click at [853, 344] on icon "Play Audio" at bounding box center [854, 338] width 37 height 37
click at [854, 344] on icon "Play Audio" at bounding box center [854, 338] width 37 height 37
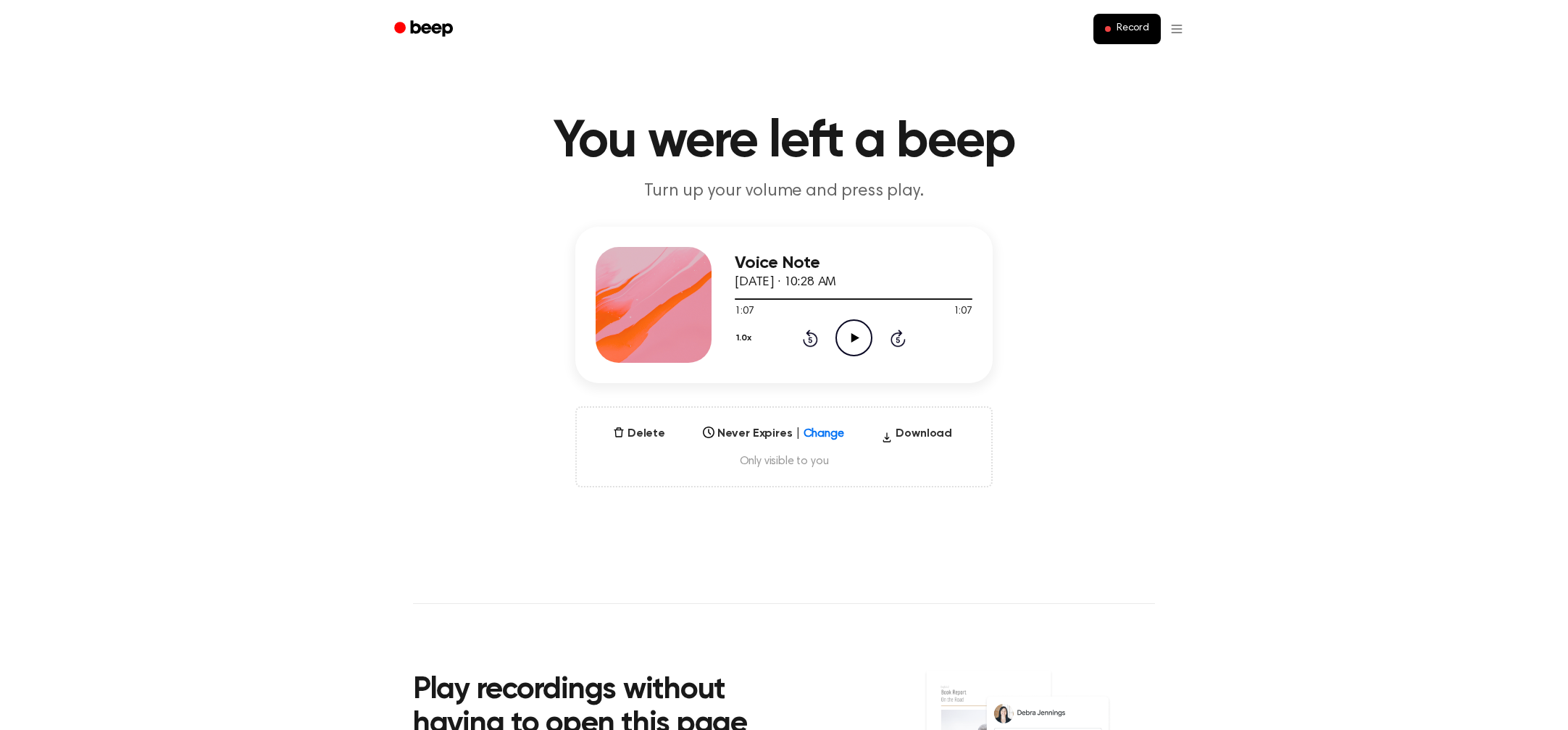
click at [856, 343] on icon "Play Audio" at bounding box center [854, 338] width 37 height 37
click at [853, 343] on icon "Play Audio" at bounding box center [854, 338] width 37 height 37
click at [852, 343] on icon "Play Audio" at bounding box center [854, 338] width 37 height 37
click at [852, 344] on icon "Play Audio" at bounding box center [854, 338] width 37 height 37
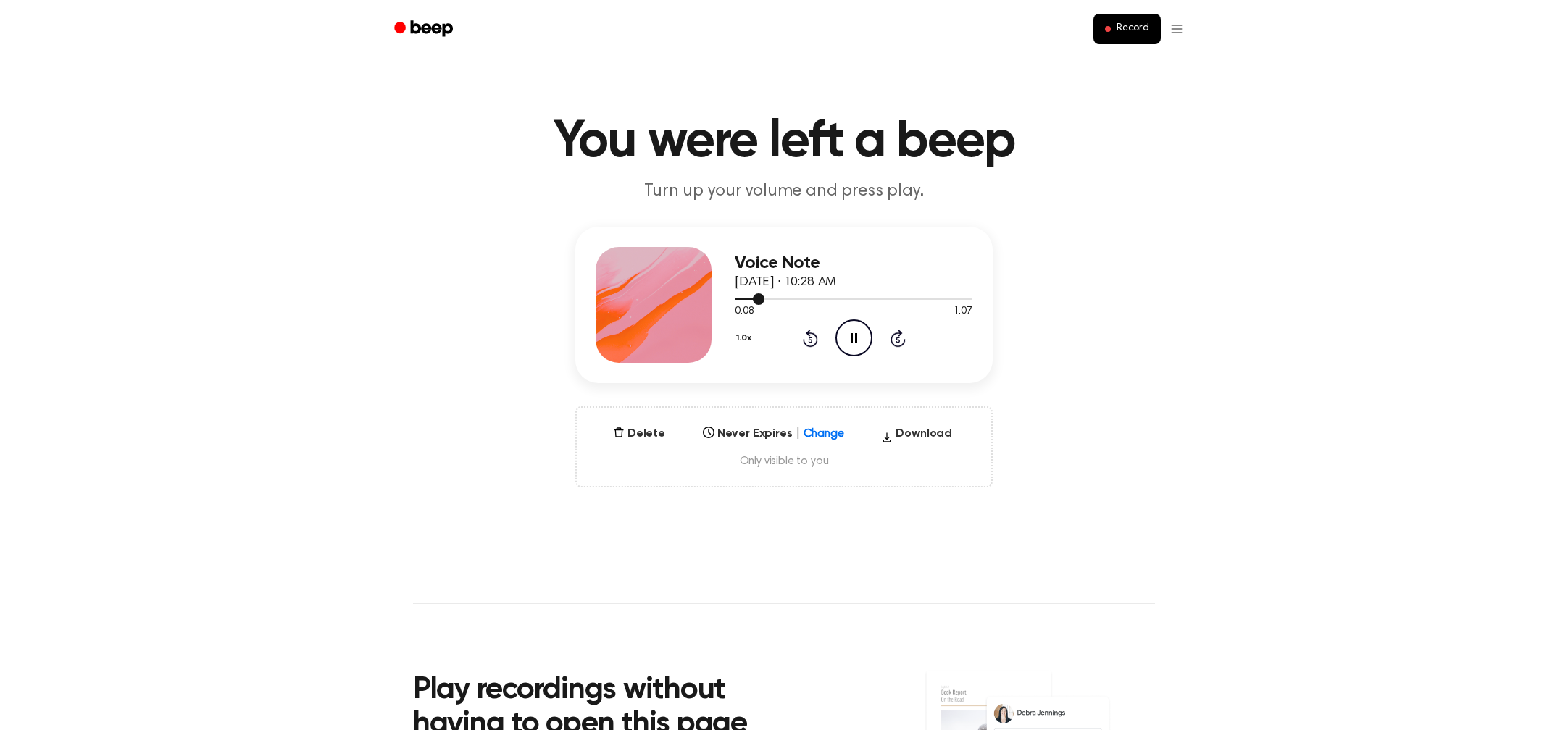
click at [747, 301] on div at bounding box center [853, 298] width 238 height 11
click at [852, 343] on icon at bounding box center [854, 338] width 6 height 10
click at [852, 343] on icon "Play Audio" at bounding box center [854, 338] width 37 height 37
click at [852, 343] on icon "Pause Audio" at bounding box center [854, 338] width 37 height 37
drag, startPoint x: 738, startPoint y: 297, endPoint x: 725, endPoint y: 297, distance: 13.0
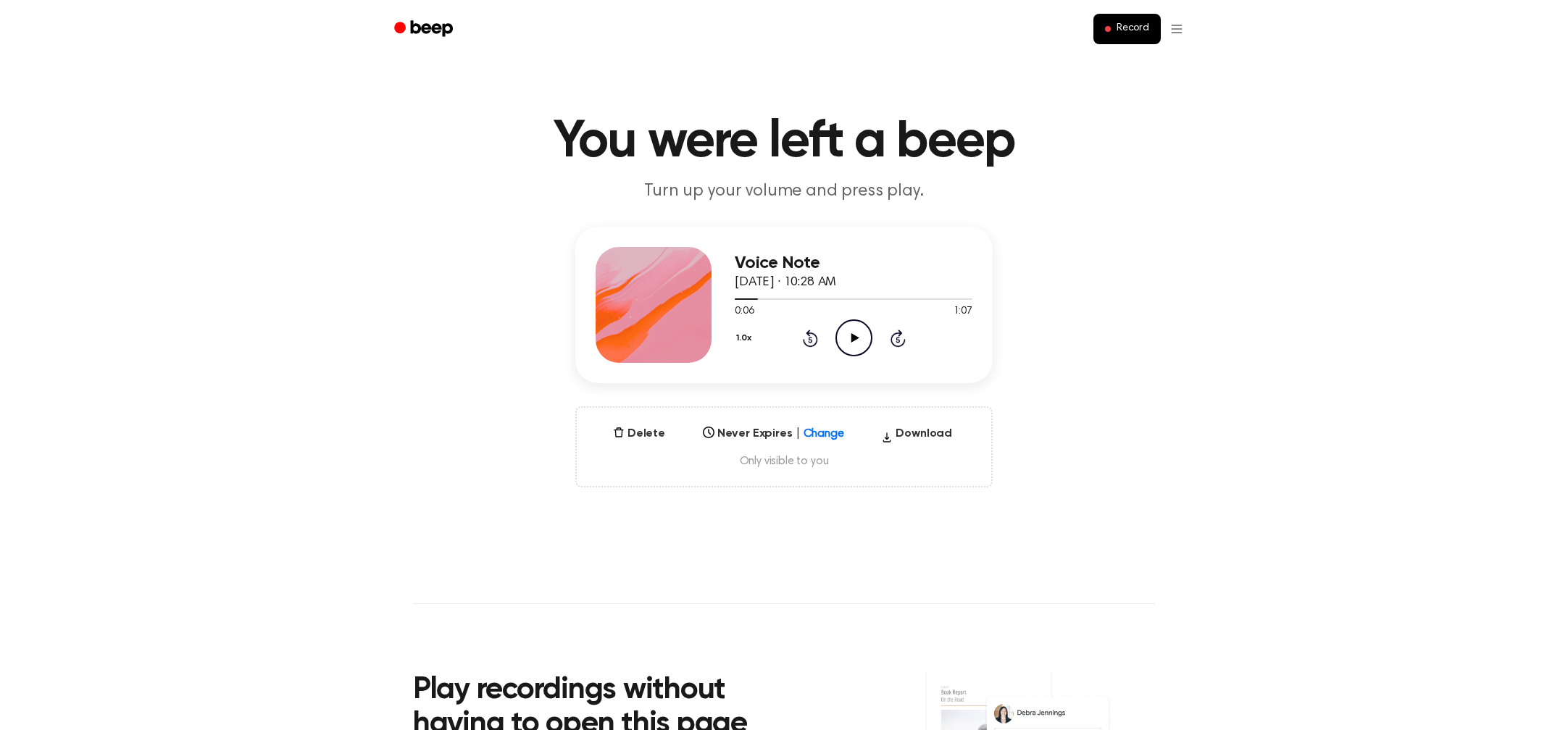
click at [725, 297] on div "Voice Note [DATE] · 10:28 AM 0:06 1:07 Your browser does not support the [objec…" at bounding box center [784, 304] width 417 height 156
drag, startPoint x: 746, startPoint y: 296, endPoint x: 730, endPoint y: 297, distance: 16.0
click at [730, 296] on div "Voice Note [DATE] · 10:28 AM 0:06 1:07 Your browser does not support the [objec…" at bounding box center [784, 304] width 417 height 156
